Goal: Task Accomplishment & Management: Manage account settings

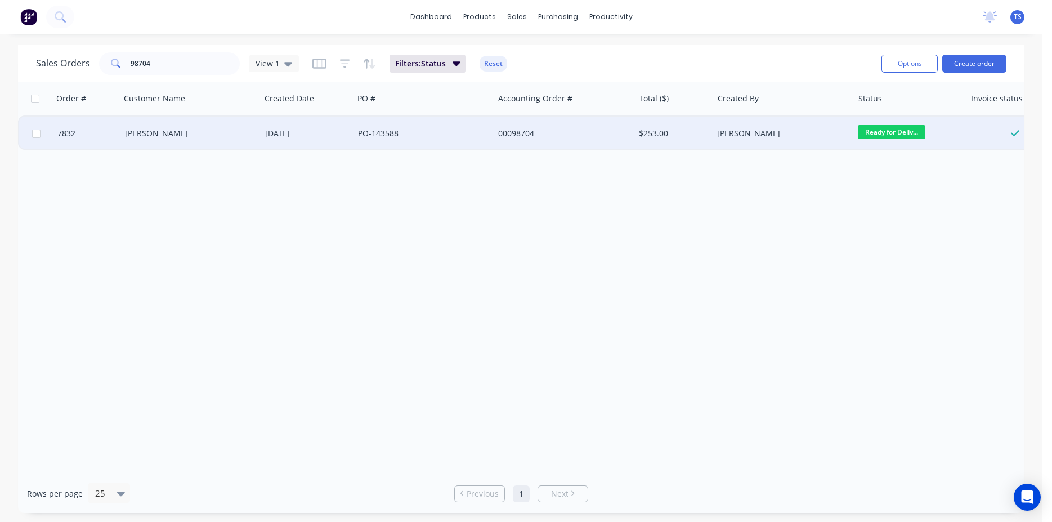
click at [904, 141] on div "Ready for Deliv..." at bounding box center [907, 133] width 98 height 17
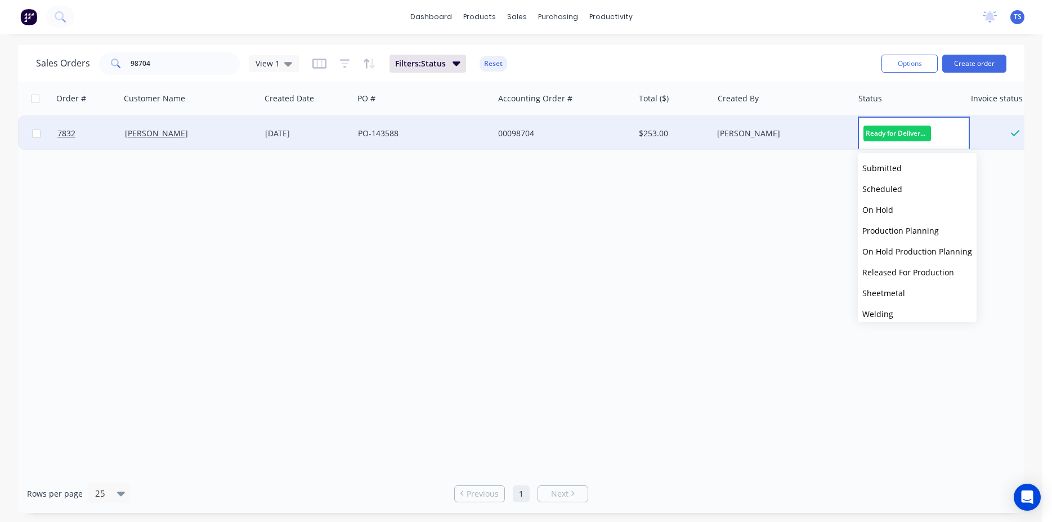
scroll to position [123, 0]
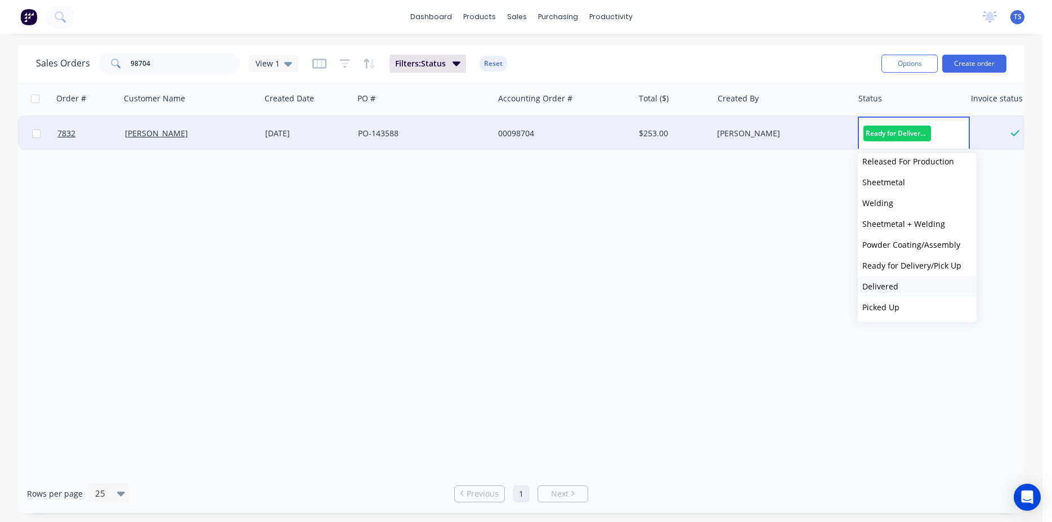
click at [904, 283] on button "Delivered" at bounding box center [917, 286] width 119 height 21
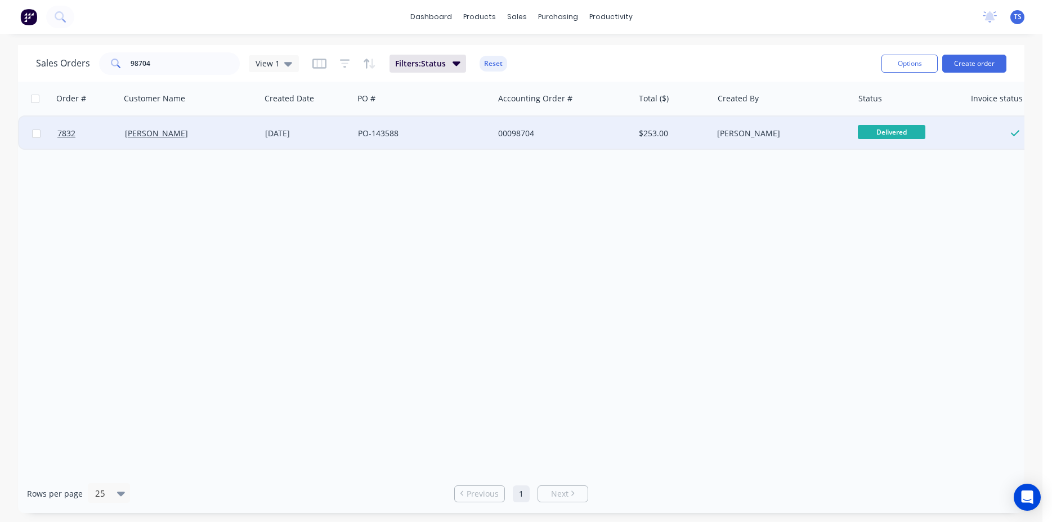
click at [198, 75] on div "Sales Orders 98704 View 1 Filters: Status Reset" at bounding box center [454, 64] width 837 height 28
click at [197, 59] on input "98704" at bounding box center [186, 63] width 110 height 23
click at [904, 128] on span "Ready for Deliv..." at bounding box center [892, 132] width 68 height 14
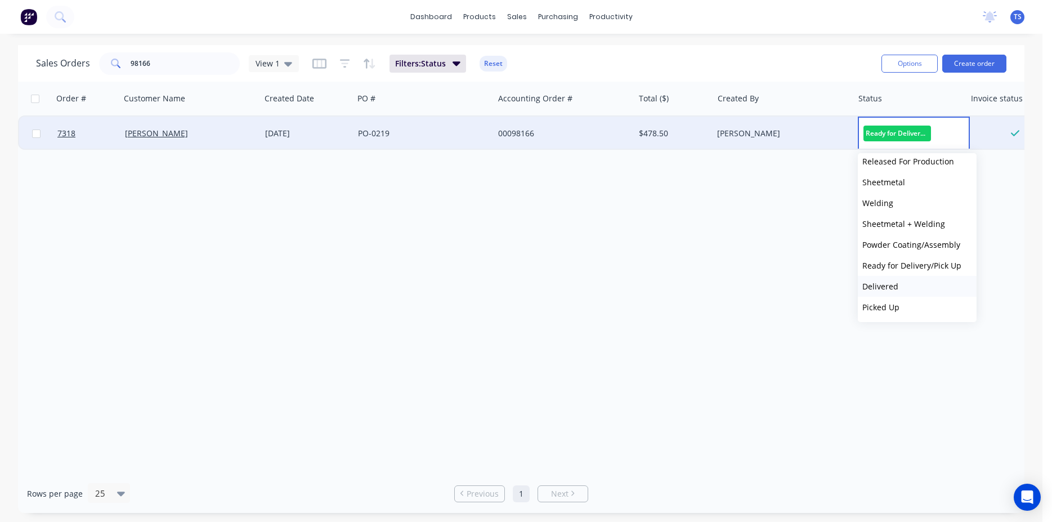
click at [919, 291] on button "Delivered" at bounding box center [917, 286] width 119 height 21
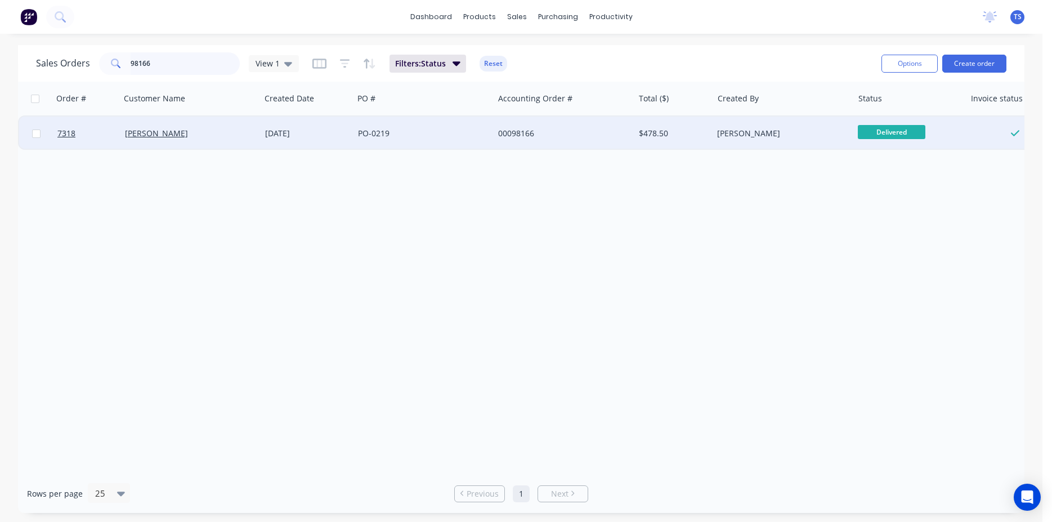
click at [207, 62] on input "98166" at bounding box center [186, 63] width 110 height 23
click at [894, 137] on span "Ready for Deliv..." at bounding box center [892, 132] width 68 height 14
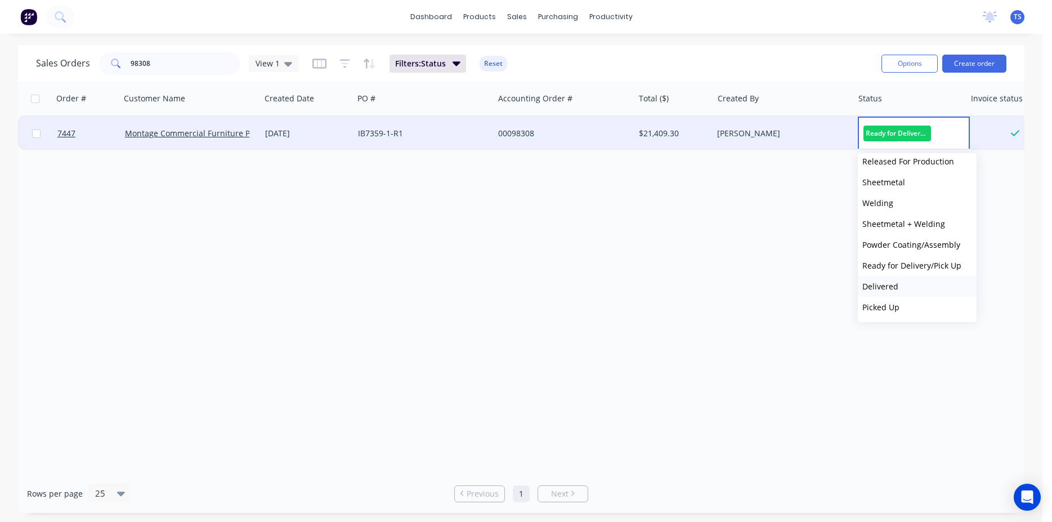
click at [905, 295] on button "Delivered" at bounding box center [917, 286] width 119 height 21
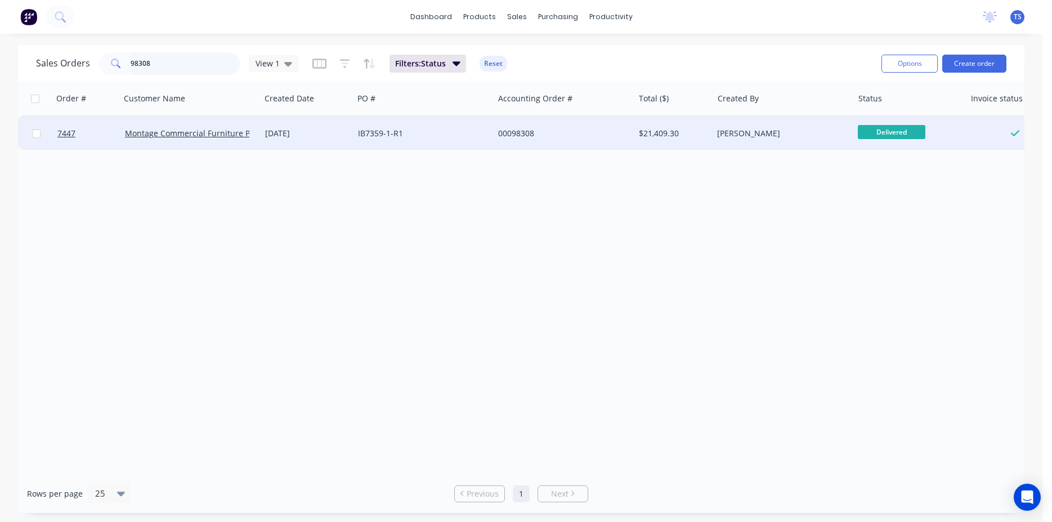
click at [141, 52] on input "98308" at bounding box center [186, 63] width 110 height 23
click at [181, 73] on input "98308" at bounding box center [186, 63] width 110 height 23
click at [877, 132] on span "Ready for Deliv..." at bounding box center [892, 132] width 68 height 14
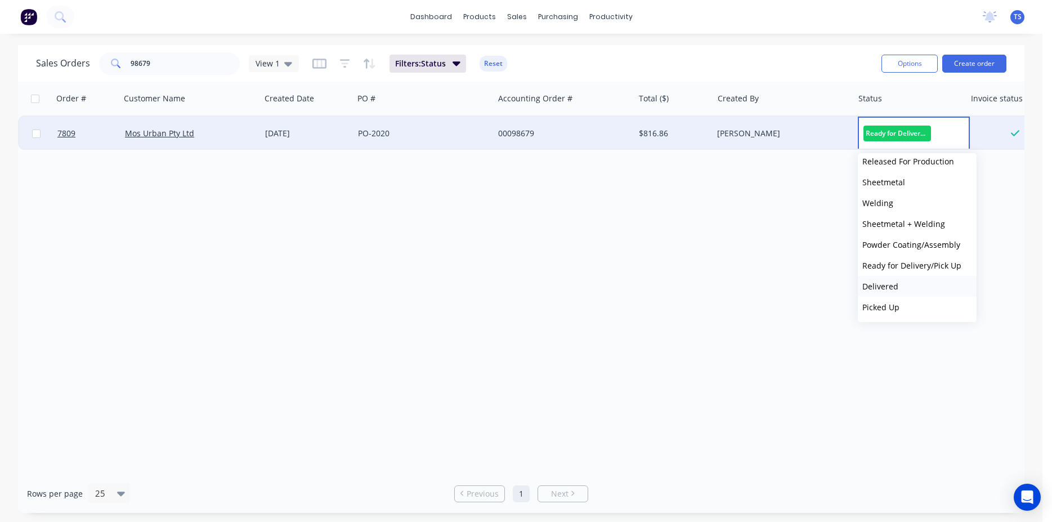
click at [918, 284] on button "Delivered" at bounding box center [917, 286] width 119 height 21
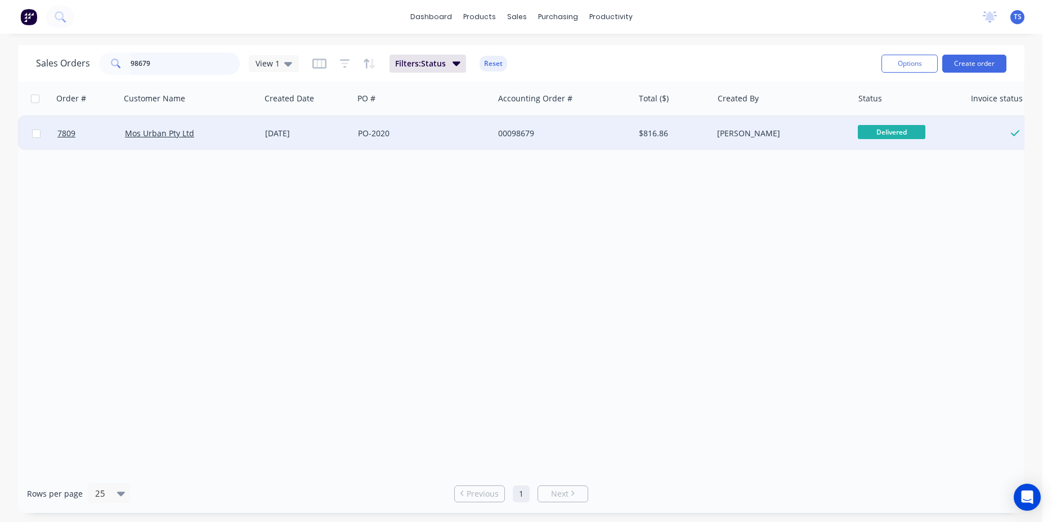
click at [173, 66] on input "98679" at bounding box center [186, 63] width 110 height 23
click at [899, 136] on span "Ready for Deliv..." at bounding box center [892, 132] width 68 height 14
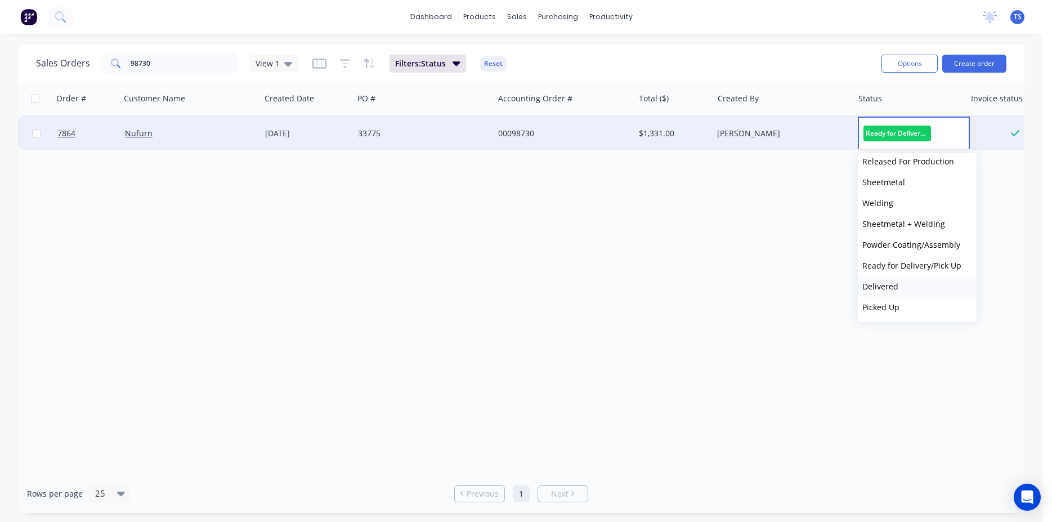
click at [913, 283] on button "Delivered" at bounding box center [917, 286] width 119 height 21
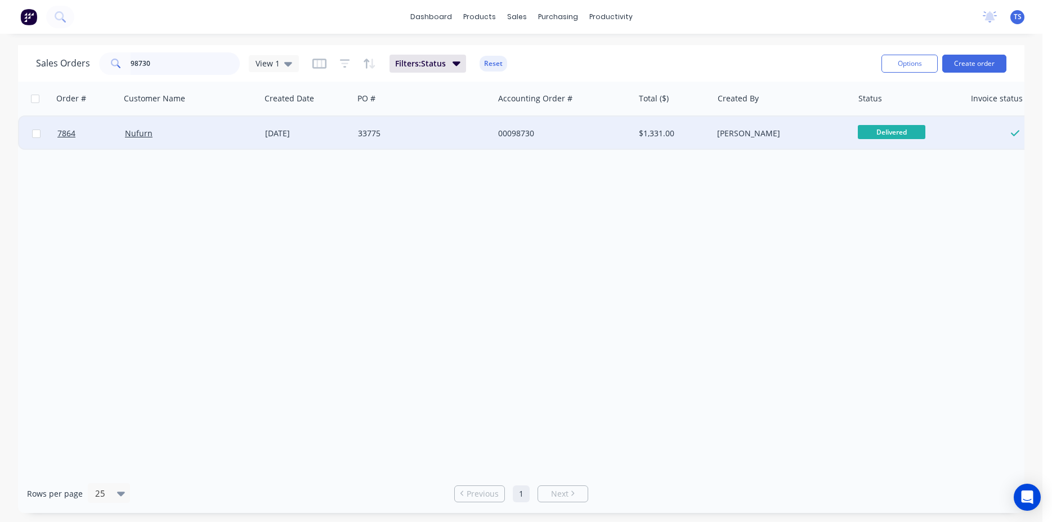
click at [185, 61] on input "98730" at bounding box center [186, 63] width 110 height 23
click at [887, 133] on span "Ready for Deliv..." at bounding box center [892, 132] width 68 height 14
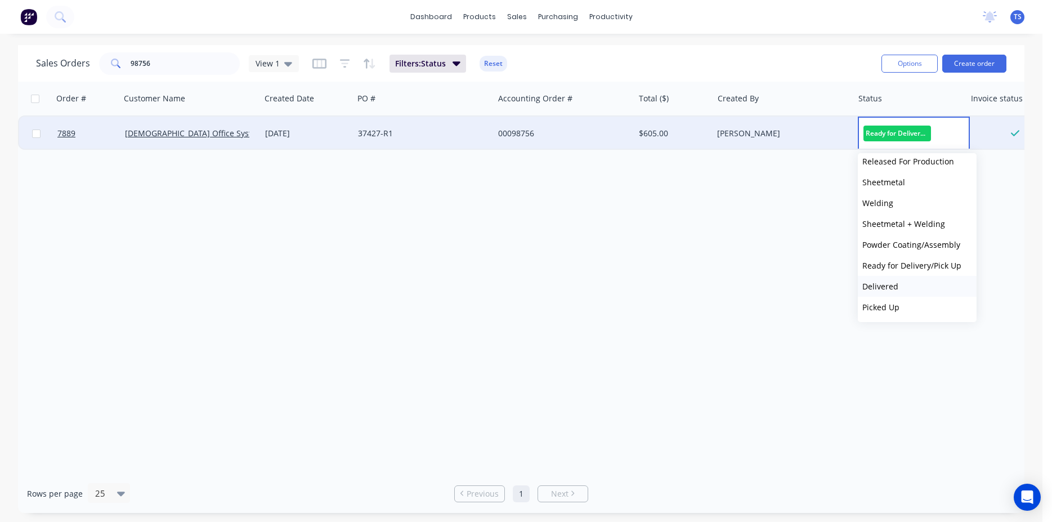
click at [903, 290] on button "Delivered" at bounding box center [917, 286] width 119 height 21
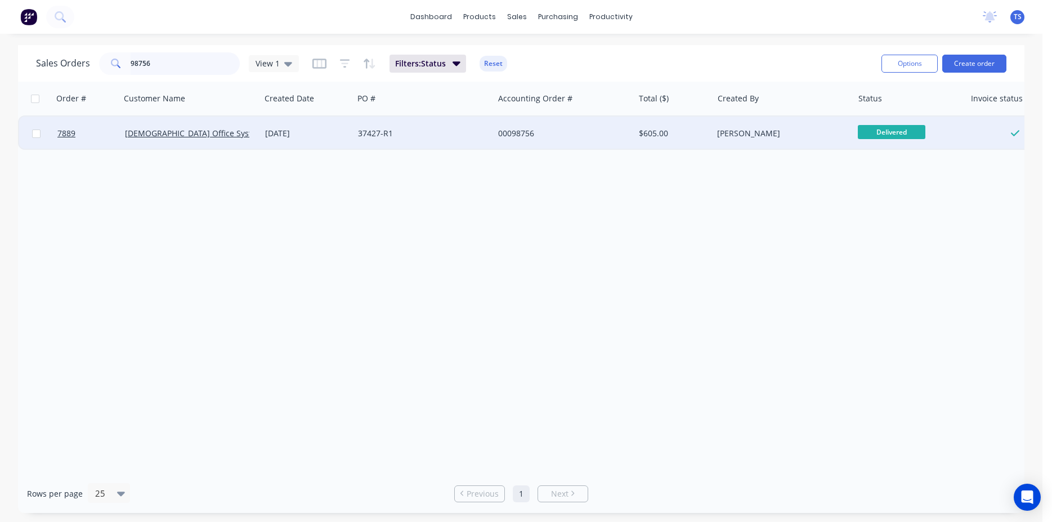
click at [186, 67] on input "98756" at bounding box center [186, 63] width 110 height 23
drag, startPoint x: 180, startPoint y: 66, endPoint x: 175, endPoint y: 77, distance: 11.8
click at [176, 75] on input "98756" at bounding box center [186, 63] width 110 height 23
click at [181, 61] on input "98756" at bounding box center [186, 63] width 110 height 23
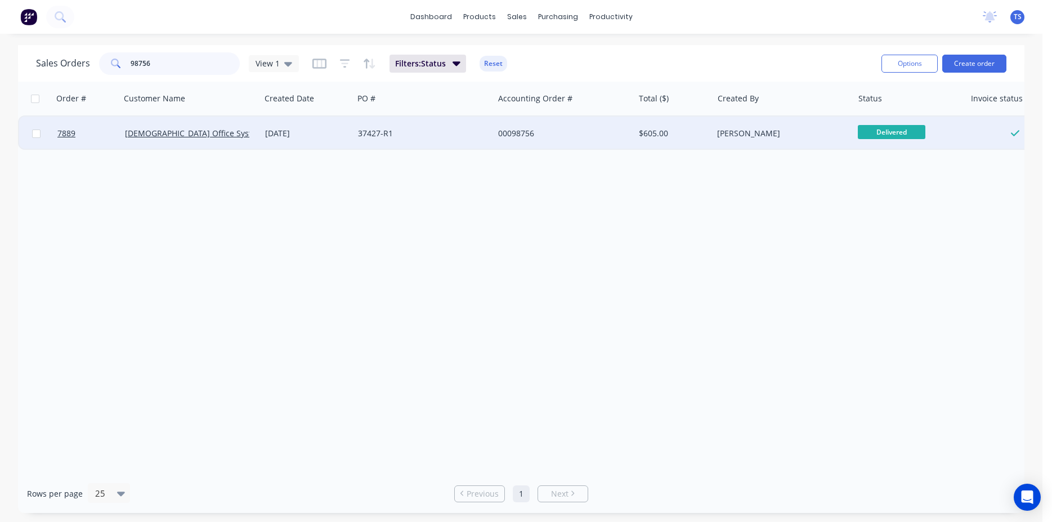
click at [181, 61] on input "98756" at bounding box center [186, 63] width 110 height 23
type input "\"
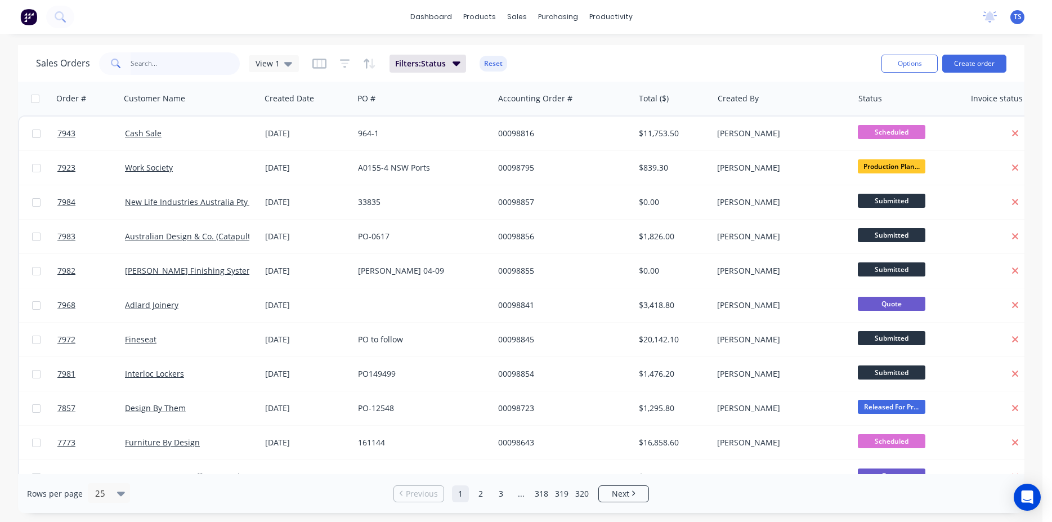
click at [195, 72] on input "text" at bounding box center [186, 63] width 110 height 23
click at [185, 64] on input "text" at bounding box center [186, 63] width 110 height 23
click at [186, 63] on input "text" at bounding box center [186, 63] width 110 height 23
click at [334, 43] on div "dashboard products sales purchasing productivity dashboard products Product Cat…" at bounding box center [521, 261] width 1043 height 522
click at [183, 48] on div "Sales Orders View 1 Filters: Status Reset Options Create order" at bounding box center [521, 63] width 1007 height 37
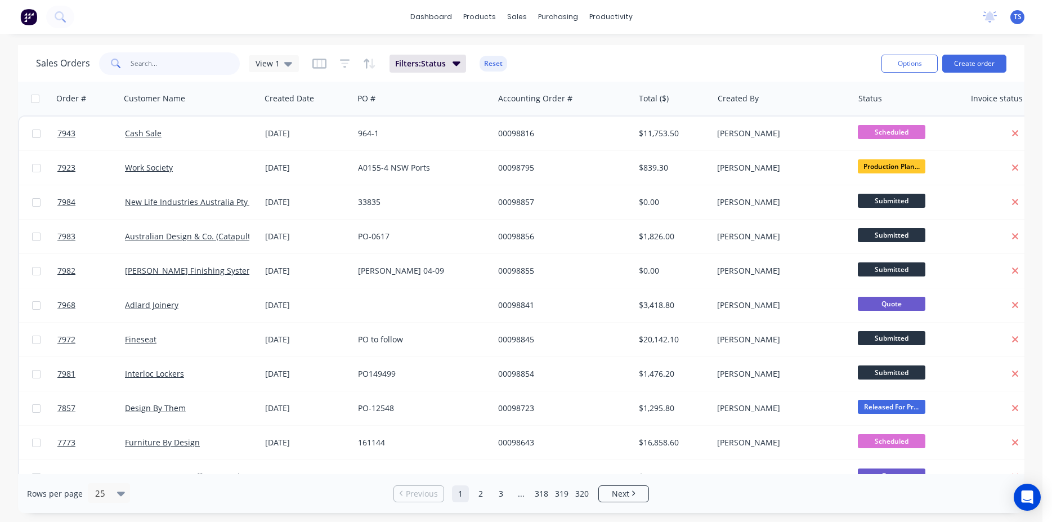
click at [184, 58] on input "text" at bounding box center [186, 63] width 110 height 23
click at [290, 42] on div "dashboard products sales purchasing productivity dashboard products Product Cat…" at bounding box center [521, 261] width 1043 height 522
click at [541, 63] on div "Sales Orders View 1 Filters: Status Reset" at bounding box center [454, 64] width 837 height 28
click at [167, 60] on input "text" at bounding box center [186, 63] width 110 height 23
click at [562, 53] on div "Sales Orders View 1 Filters: Status Reset" at bounding box center [454, 64] width 837 height 28
